Goal: Information Seeking & Learning: Learn about a topic

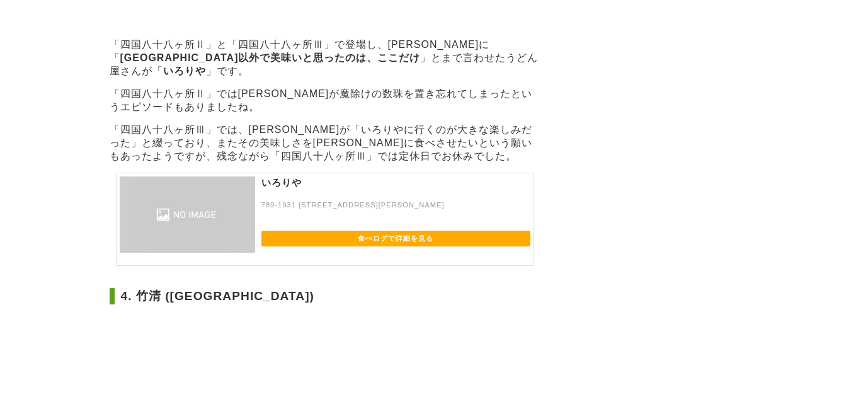
scroll to position [1638, 0]
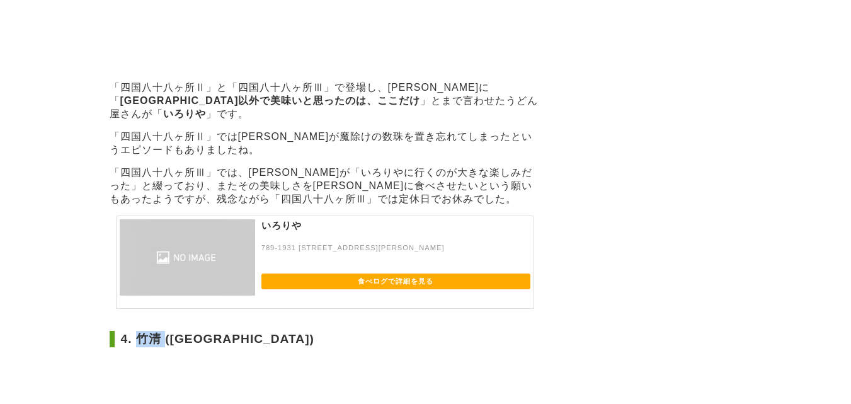
drag, startPoint x: 134, startPoint y: 232, endPoint x: 164, endPoint y: 229, distance: 30.4
click at [164, 331] on h2 "4. 竹清 ([GEOGRAPHIC_DATA])" at bounding box center [325, 339] width 431 height 16
copy h2 "竹清"
click at [272, 331] on h2 "4. 竹清 ([GEOGRAPHIC_DATA])" at bounding box center [325, 339] width 431 height 16
drag, startPoint x: 133, startPoint y: 233, endPoint x: 158, endPoint y: 233, distance: 24.6
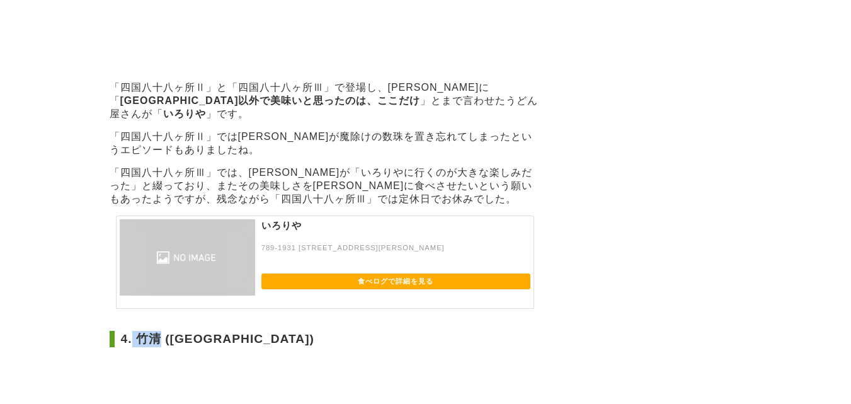
click at [158, 331] on h2 "4. 竹清 ([GEOGRAPHIC_DATA])" at bounding box center [325, 339] width 431 height 16
copy h2 "竹清"
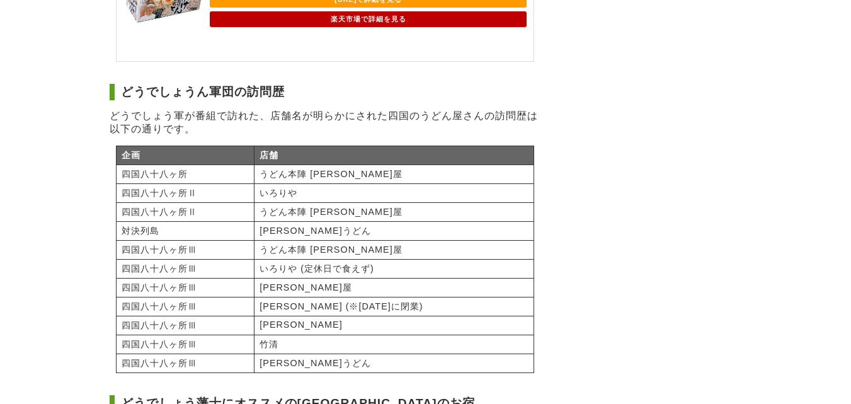
scroll to position [2520, 0]
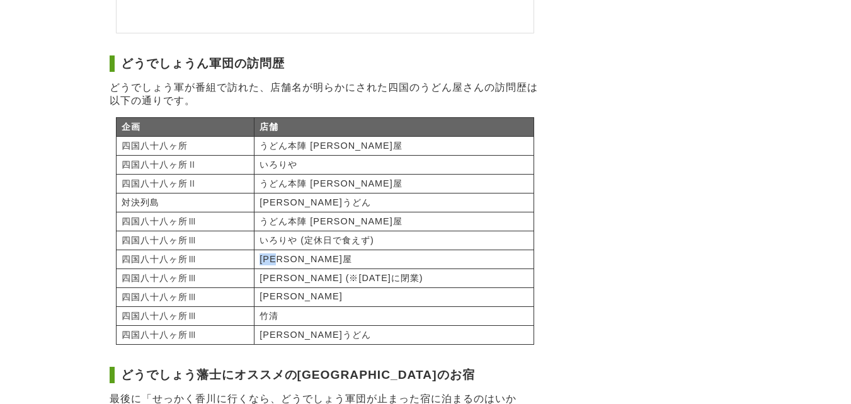
drag, startPoint x: 293, startPoint y: 147, endPoint x: 320, endPoint y: 143, distance: 27.4
click at [320, 249] on td "[PERSON_NAME]屋" at bounding box center [394, 258] width 279 height 19
copy td "[PERSON_NAME]屋"
drag, startPoint x: 306, startPoint y: 182, endPoint x: 290, endPoint y: 183, distance: 16.4
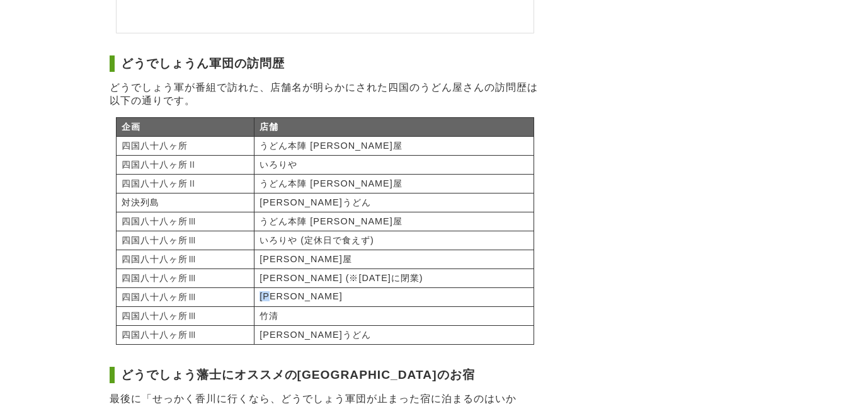
click at [290, 287] on td "[PERSON_NAME]" at bounding box center [394, 296] width 279 height 19
copy td "[PERSON_NAME]"
click at [389, 325] on td "[PERSON_NAME]うどん" at bounding box center [394, 334] width 279 height 19
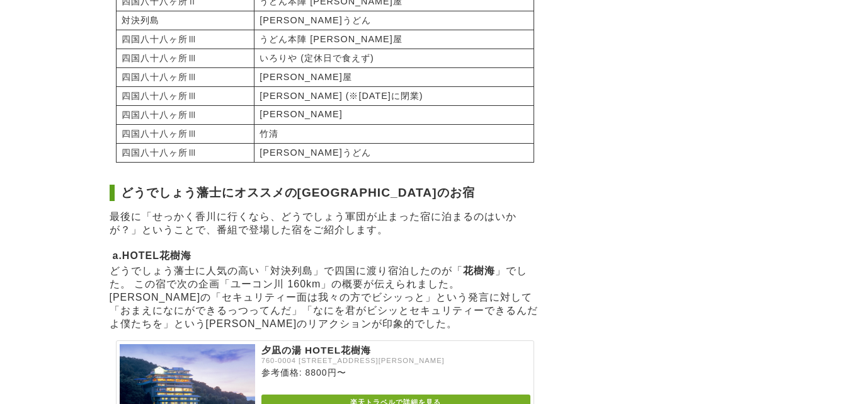
scroll to position [2709, 0]
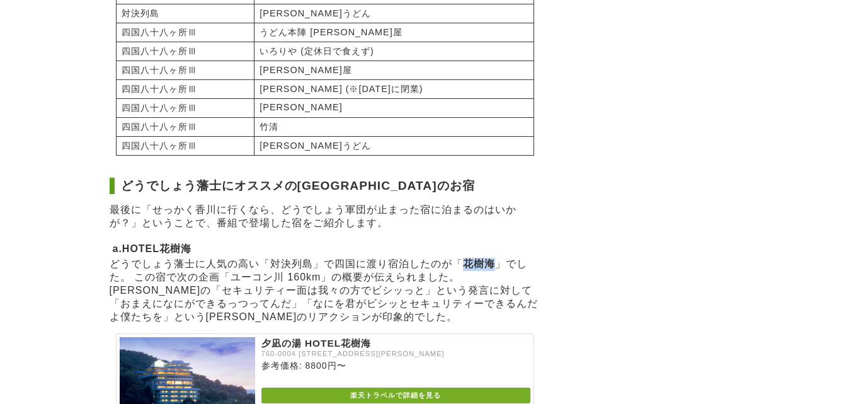
drag, startPoint x: 462, startPoint y: 161, endPoint x: 495, endPoint y: 159, distance: 32.8
click at [495, 258] on p "どうでしょう藩士に人気の高い「対決列島」で四国に渡り宿泊したのが「 花樹海 」でした。 この宿で次の企画「ユーコン川 160km」の概要が伝えられました。 […" at bounding box center [325, 291] width 431 height 66
copy strong "花樹海"
click at [352, 258] on p "どうでしょう藩士に人気の高い「対決列島」で四国に渡り宿泊したのが「 花樹海 」でした。 この宿で次の企画「ユーコン川 160km」の概要が伝えられました。 […" at bounding box center [325, 291] width 431 height 66
